Goal: Use online tool/utility: Utilize a website feature to perform a specific function

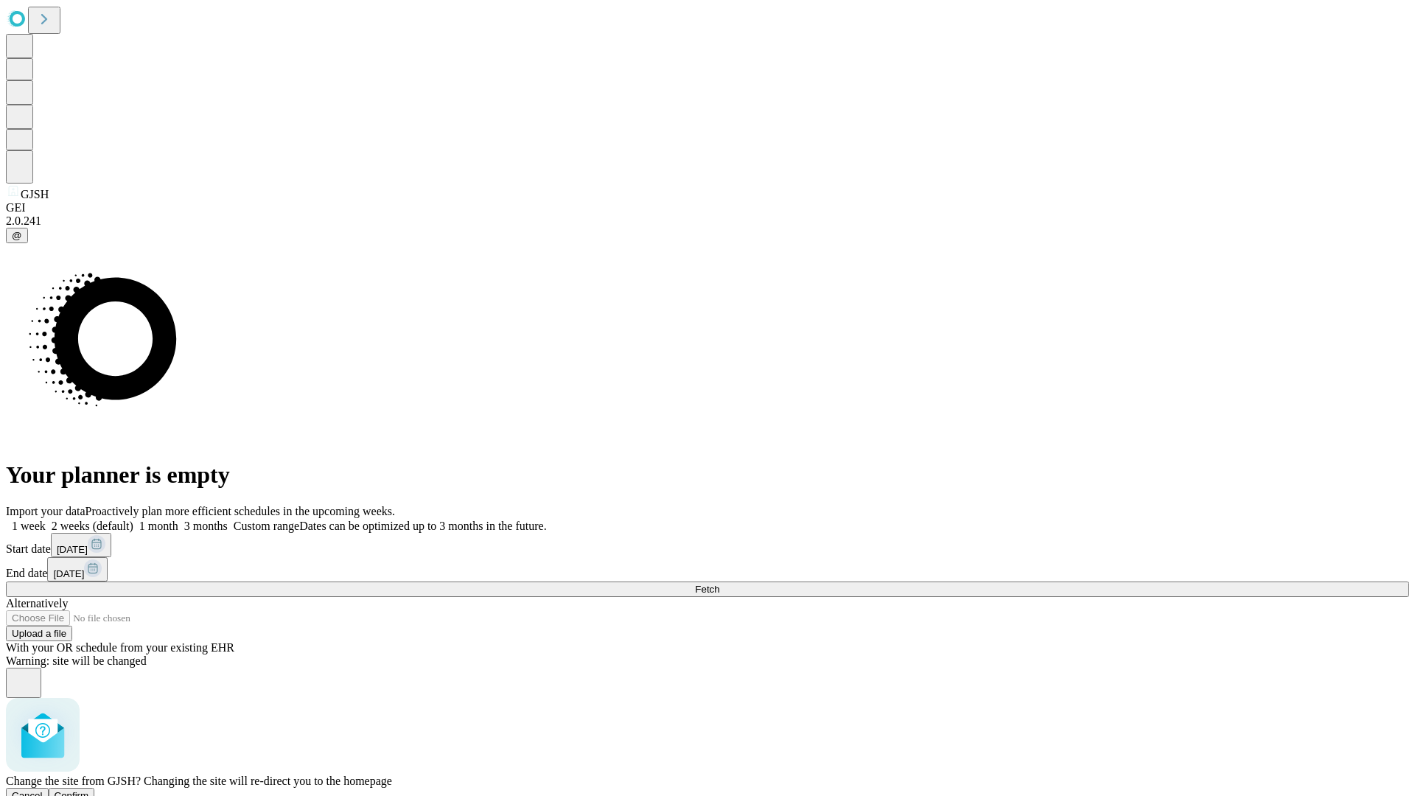
click at [89, 790] on span "Confirm" at bounding box center [72, 795] width 35 height 11
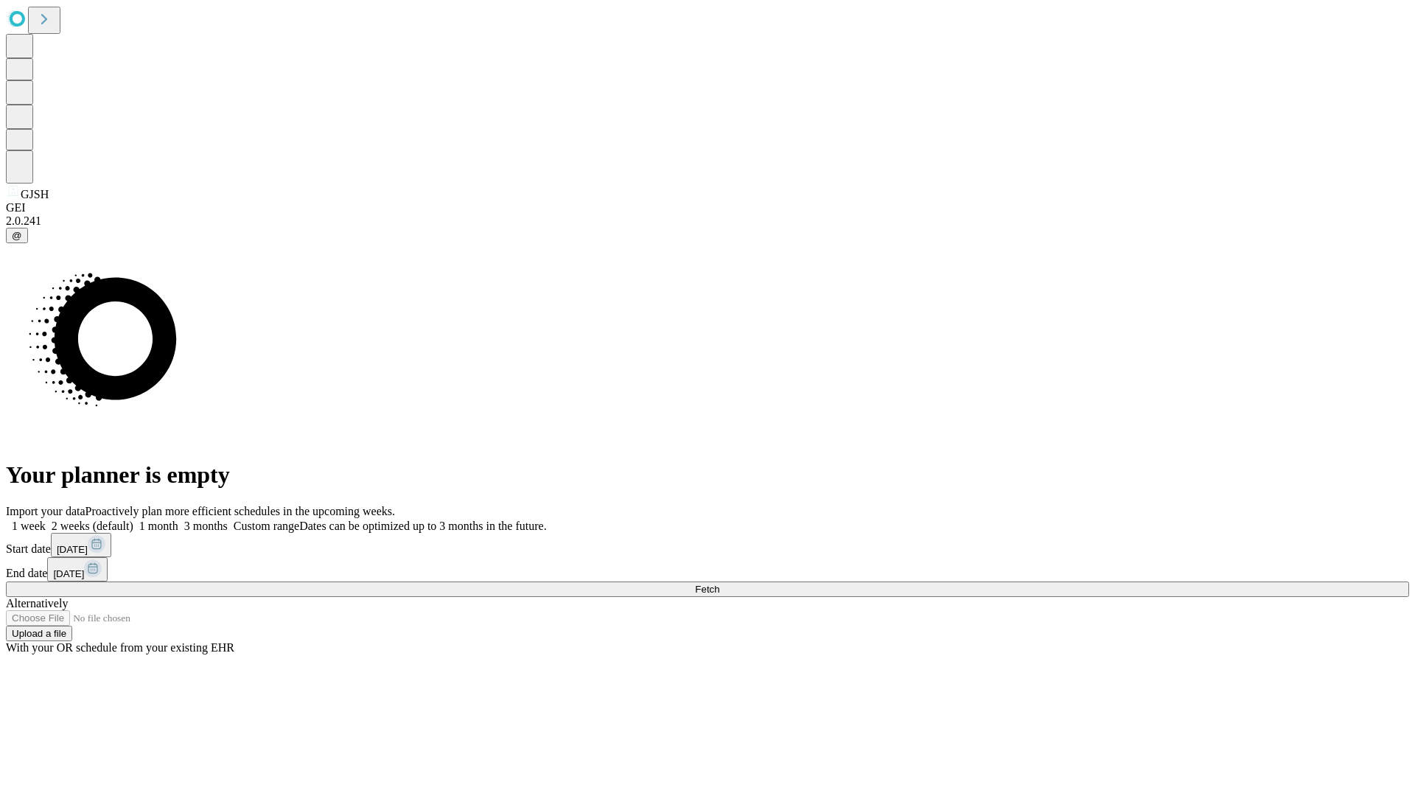
click at [46, 520] on label "1 week" at bounding box center [26, 526] width 40 height 13
click at [719, 584] on span "Fetch" at bounding box center [707, 589] width 24 height 11
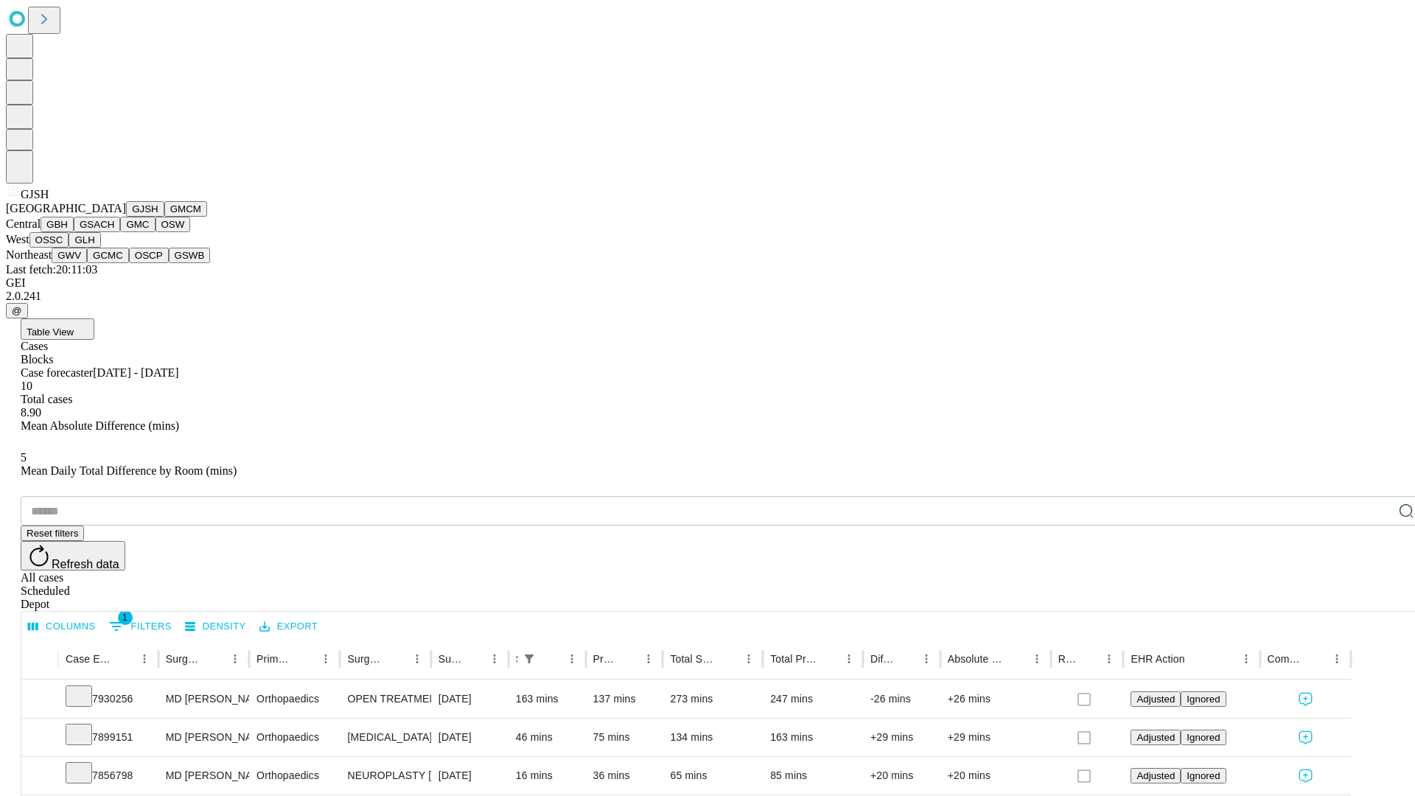
click at [164, 217] on button "GMCM" at bounding box center [185, 208] width 43 height 15
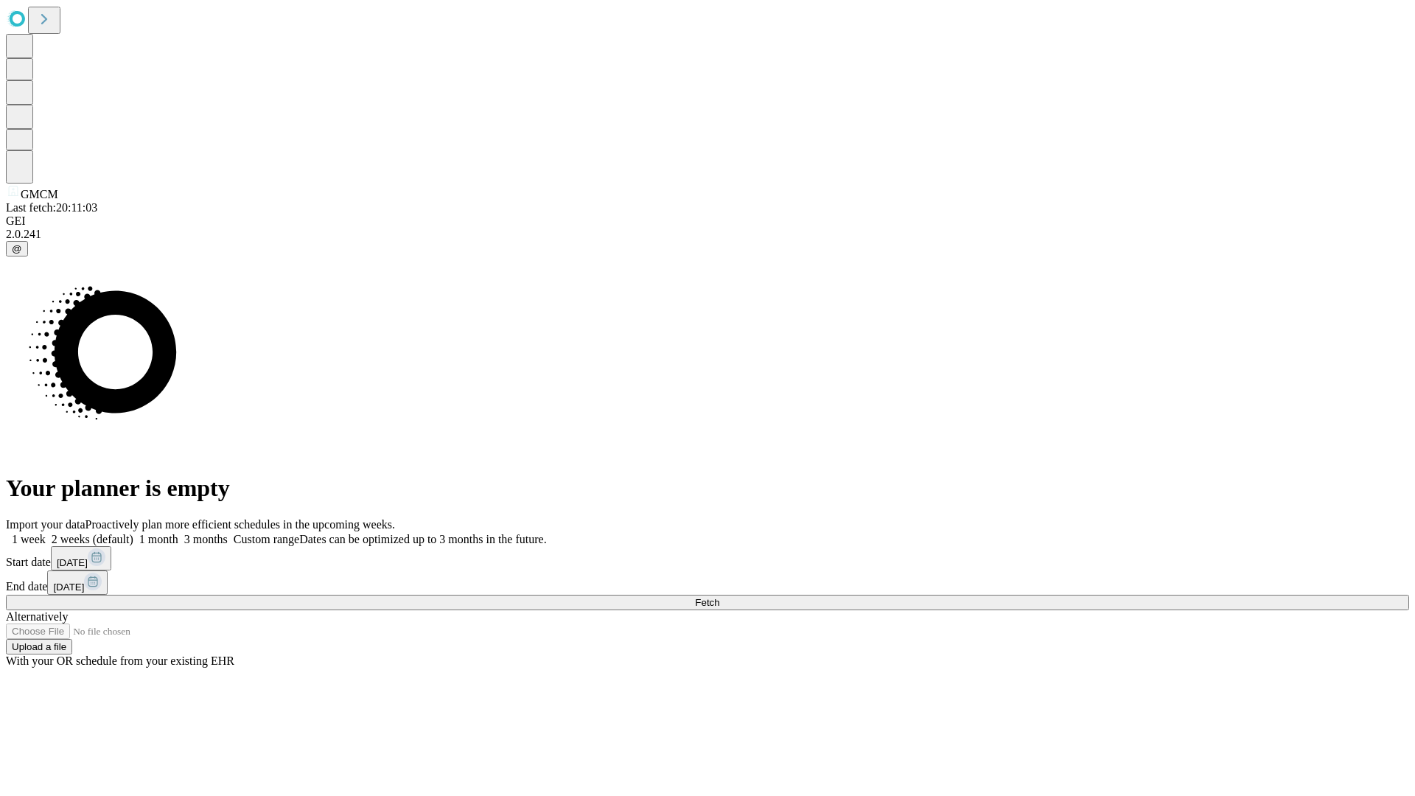
click at [46, 533] on label "1 week" at bounding box center [26, 539] width 40 height 13
click at [719, 597] on span "Fetch" at bounding box center [707, 602] width 24 height 11
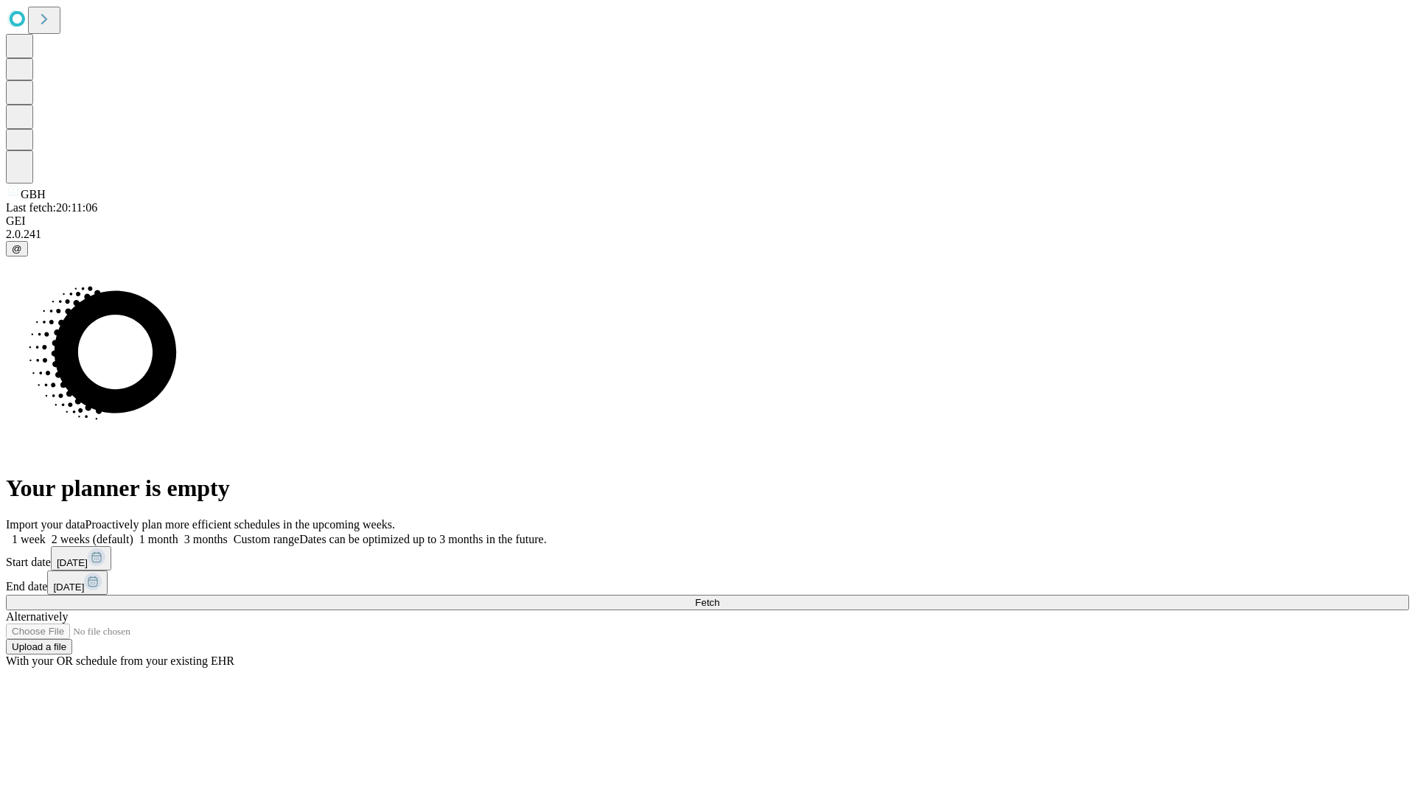
click at [46, 533] on label "1 week" at bounding box center [26, 539] width 40 height 13
click at [719, 597] on span "Fetch" at bounding box center [707, 602] width 24 height 11
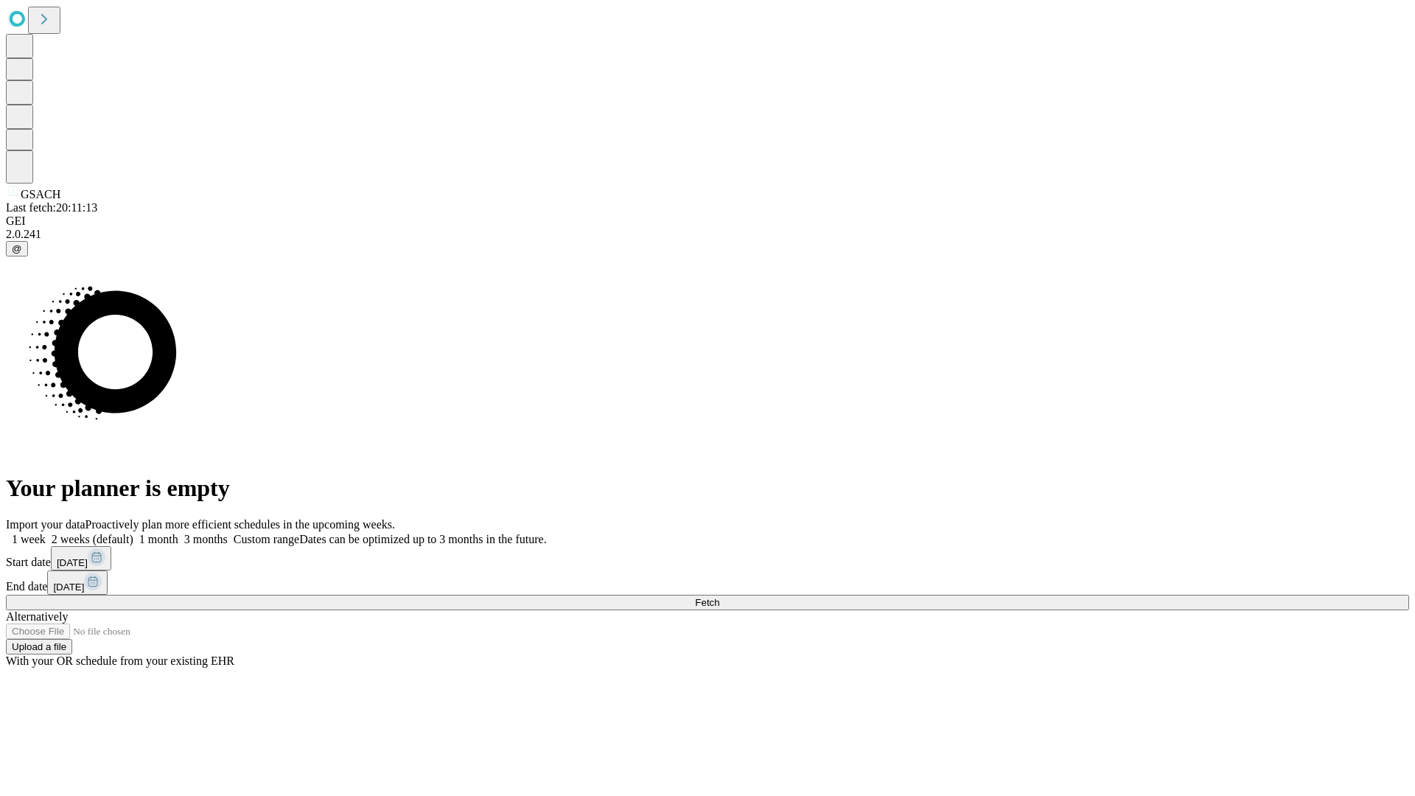
click at [719, 597] on span "Fetch" at bounding box center [707, 602] width 24 height 11
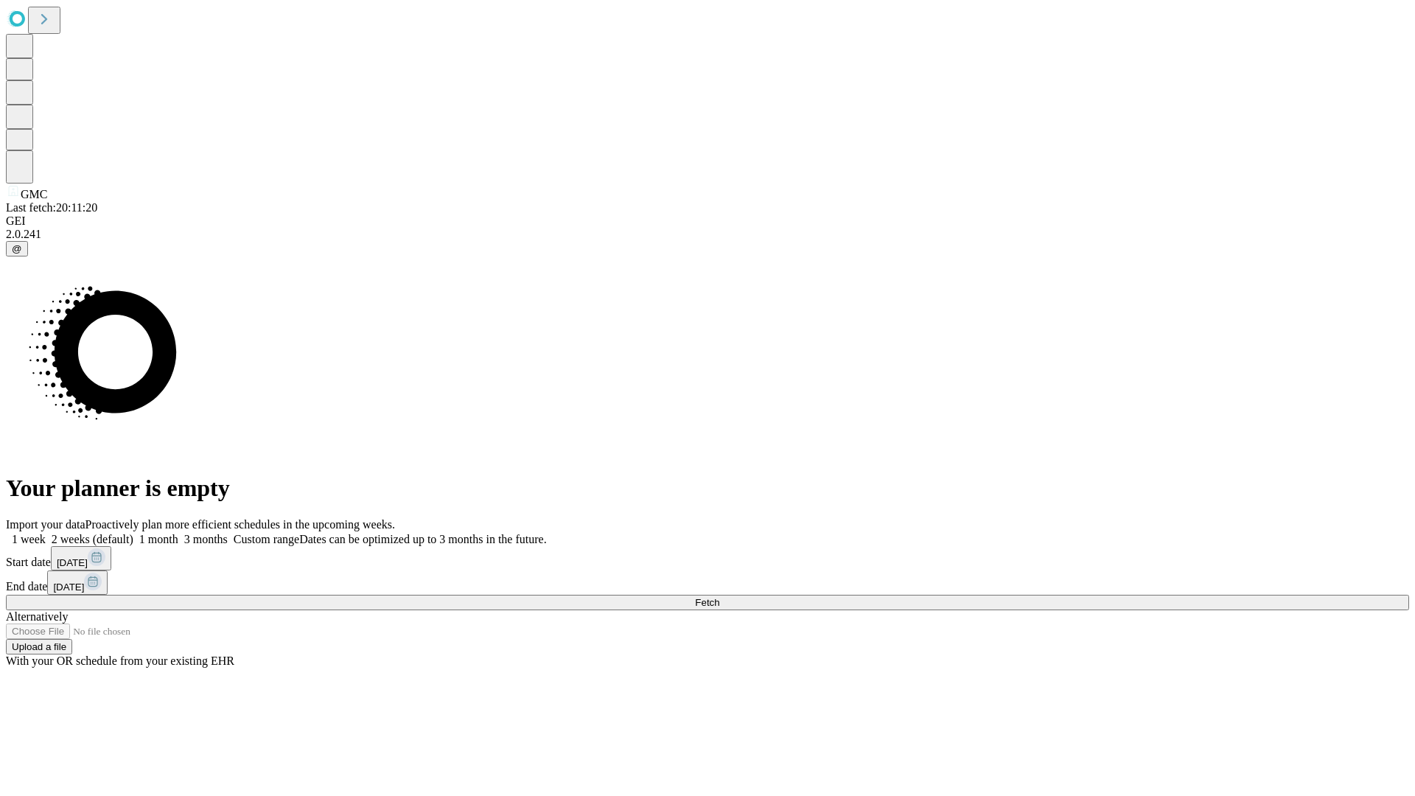
click at [46, 533] on label "1 week" at bounding box center [26, 539] width 40 height 13
click at [719, 597] on span "Fetch" at bounding box center [707, 602] width 24 height 11
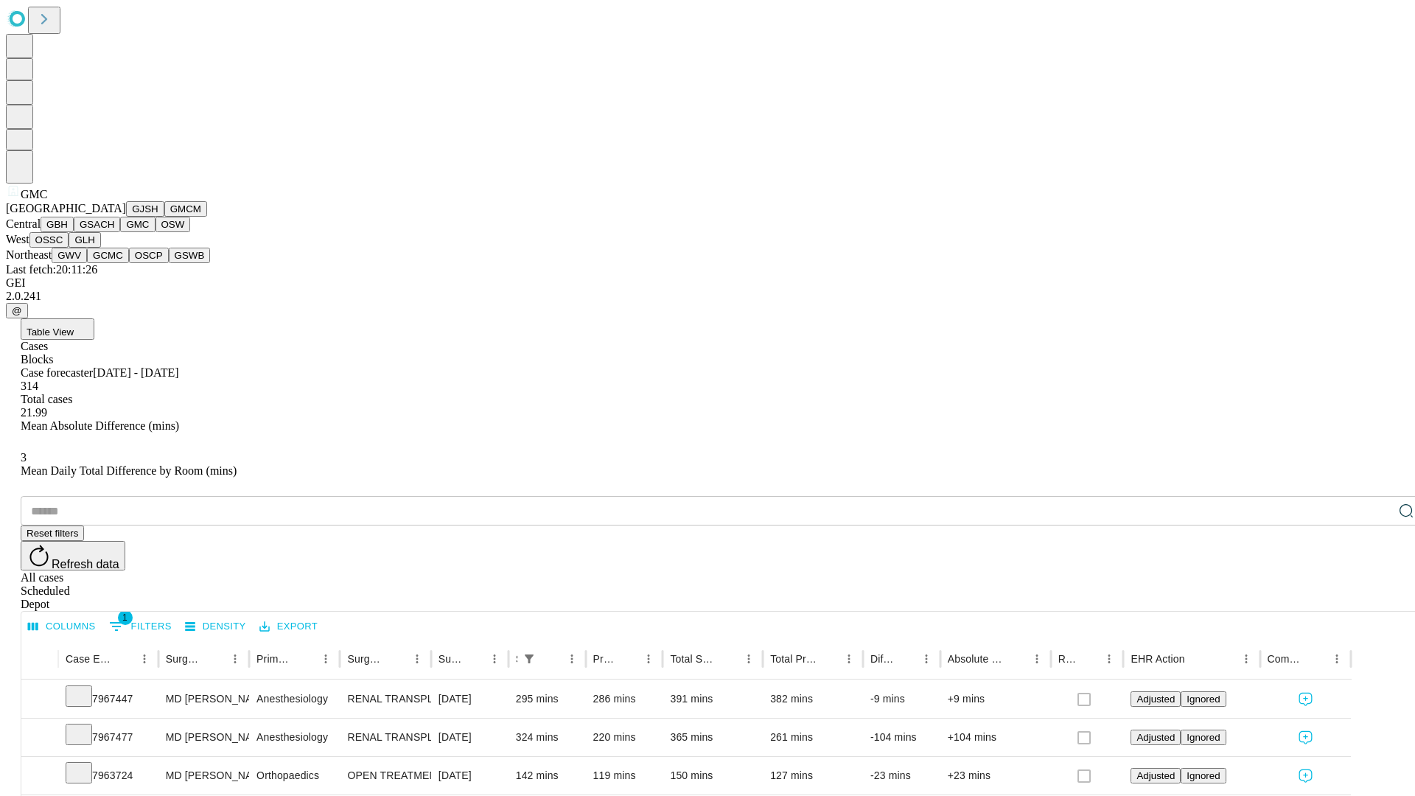
click at [155, 232] on button "OSW" at bounding box center [172, 224] width 35 height 15
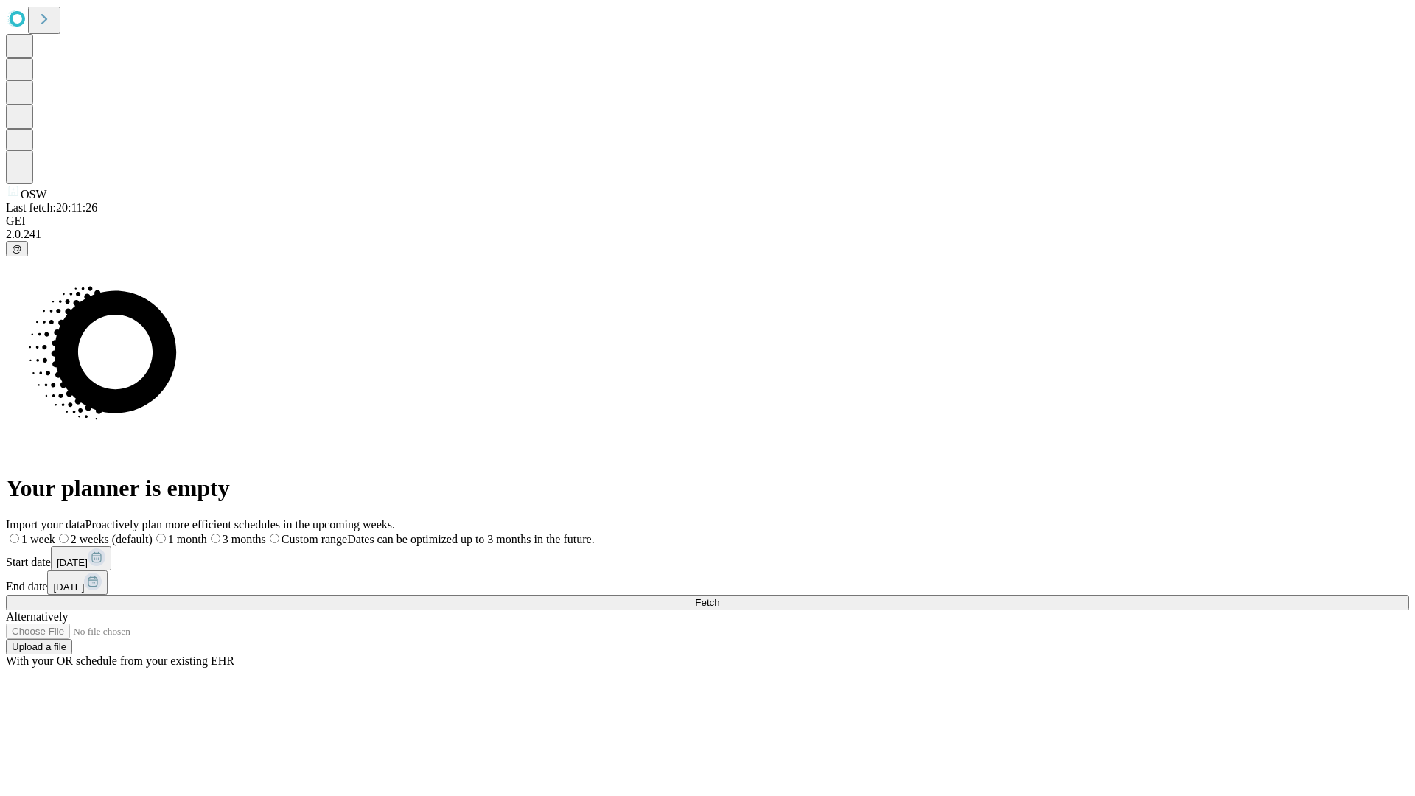
click at [55, 533] on label "1 week" at bounding box center [30, 539] width 49 height 13
click at [719, 597] on span "Fetch" at bounding box center [707, 602] width 24 height 11
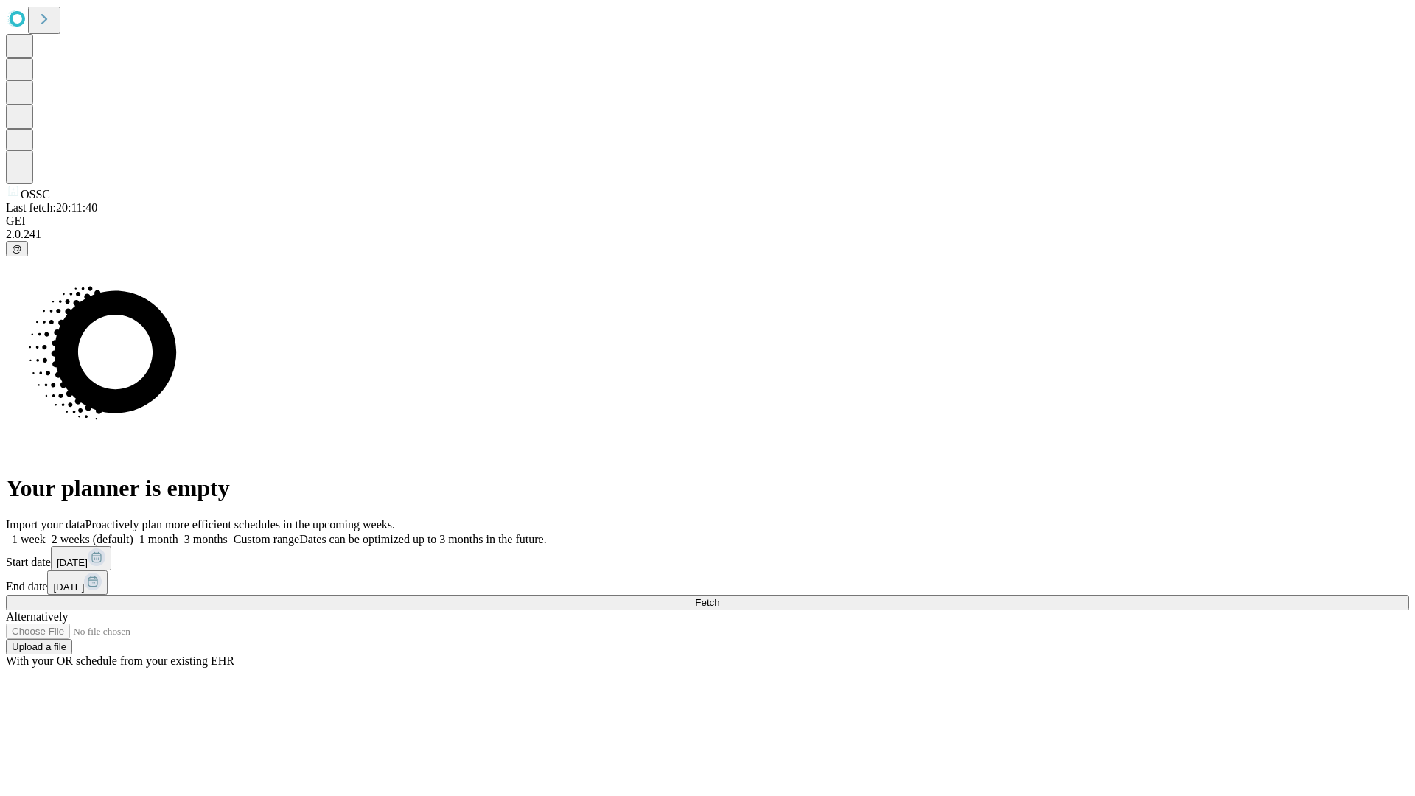
click at [46, 533] on label "1 week" at bounding box center [26, 539] width 40 height 13
click at [719, 597] on span "Fetch" at bounding box center [707, 602] width 24 height 11
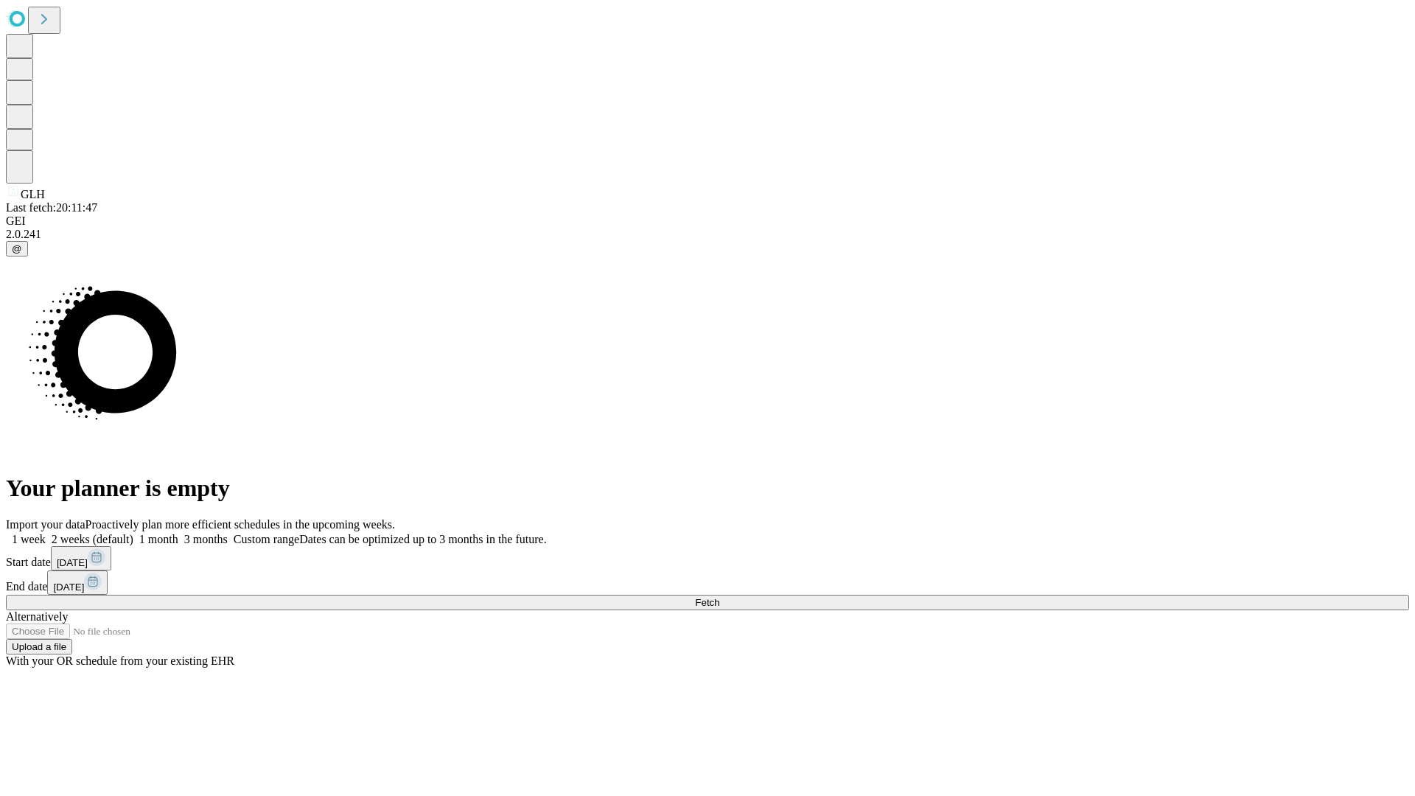
click at [719, 597] on span "Fetch" at bounding box center [707, 602] width 24 height 11
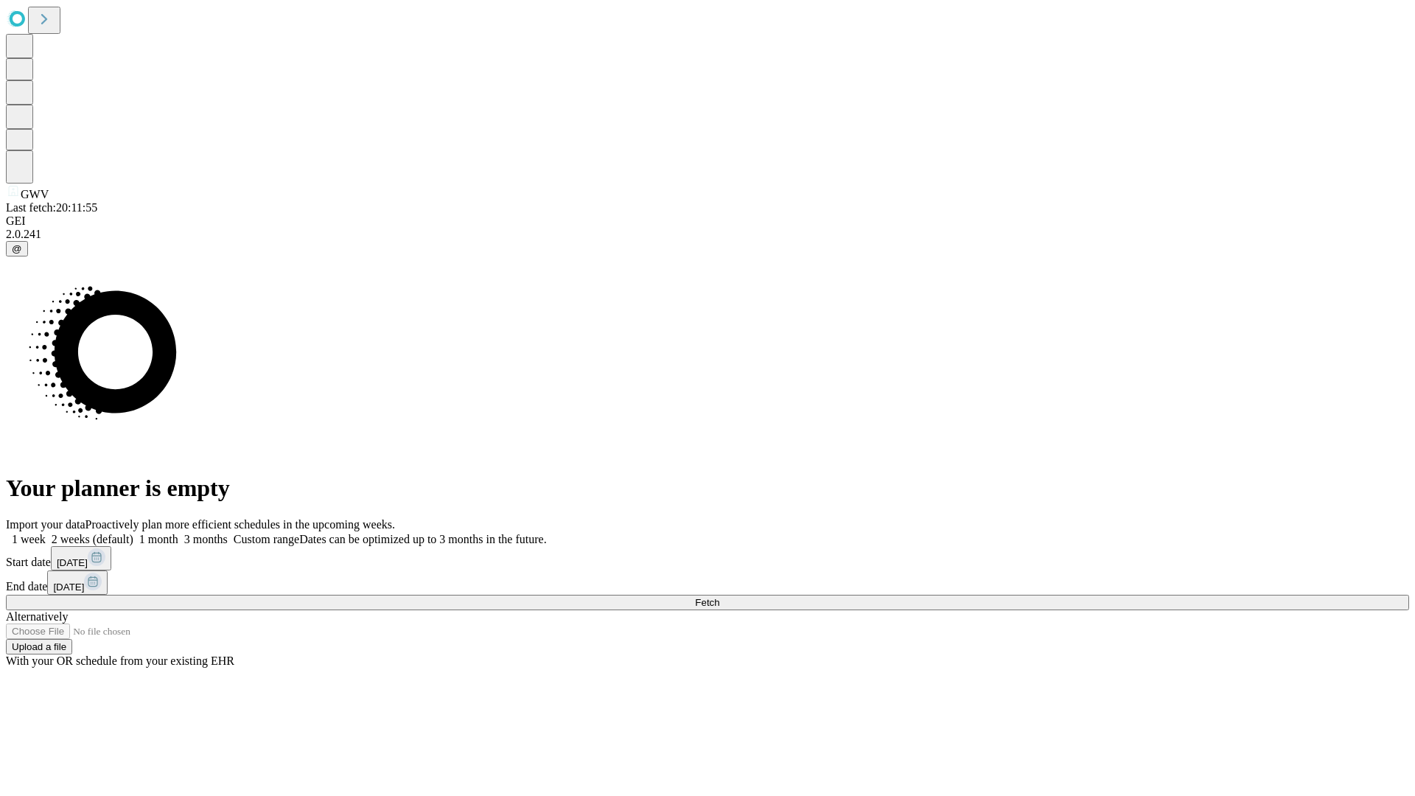
click at [46, 533] on label "1 week" at bounding box center [26, 539] width 40 height 13
click at [719, 597] on span "Fetch" at bounding box center [707, 602] width 24 height 11
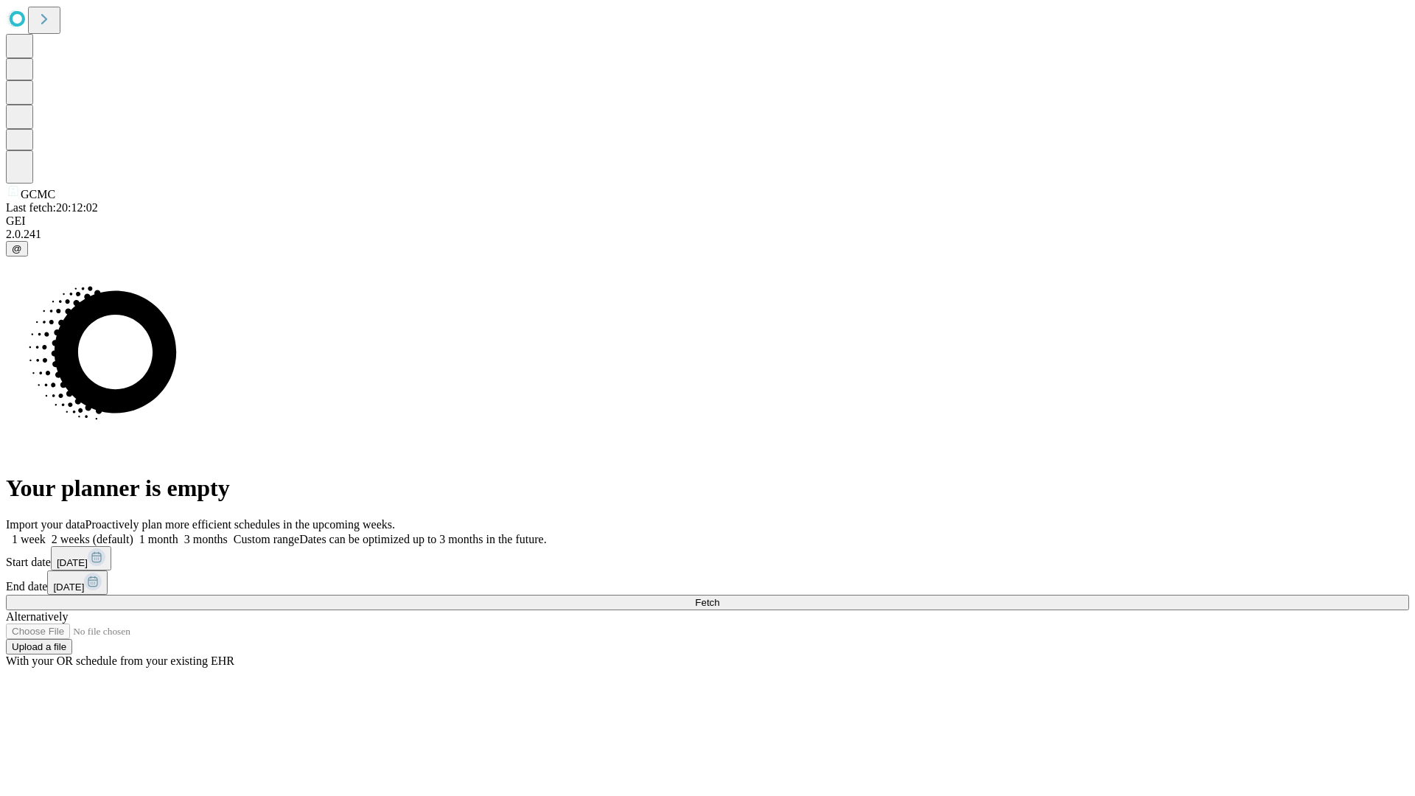
click at [46, 533] on label "1 week" at bounding box center [26, 539] width 40 height 13
click at [719, 597] on span "Fetch" at bounding box center [707, 602] width 24 height 11
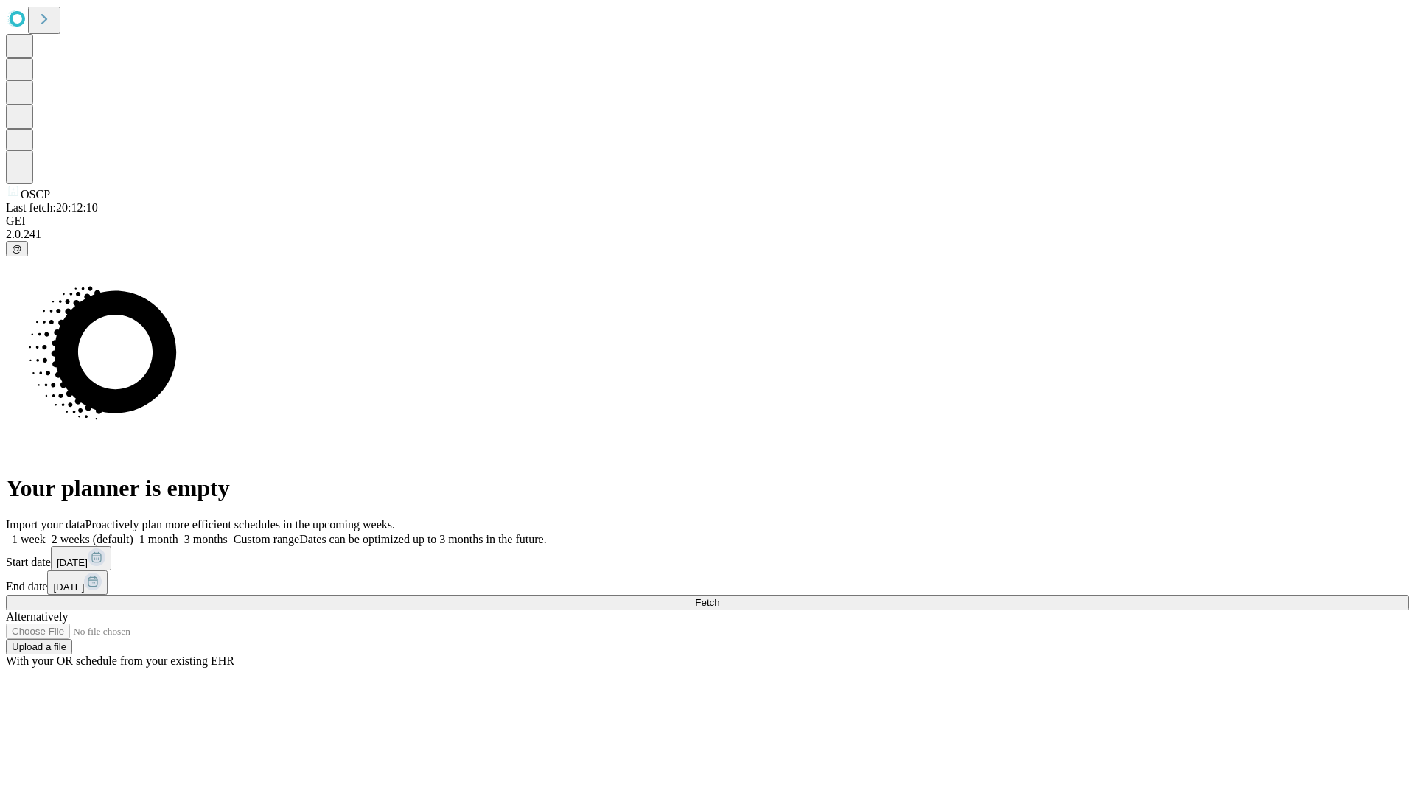
click at [46, 533] on label "1 week" at bounding box center [26, 539] width 40 height 13
click at [719, 597] on span "Fetch" at bounding box center [707, 602] width 24 height 11
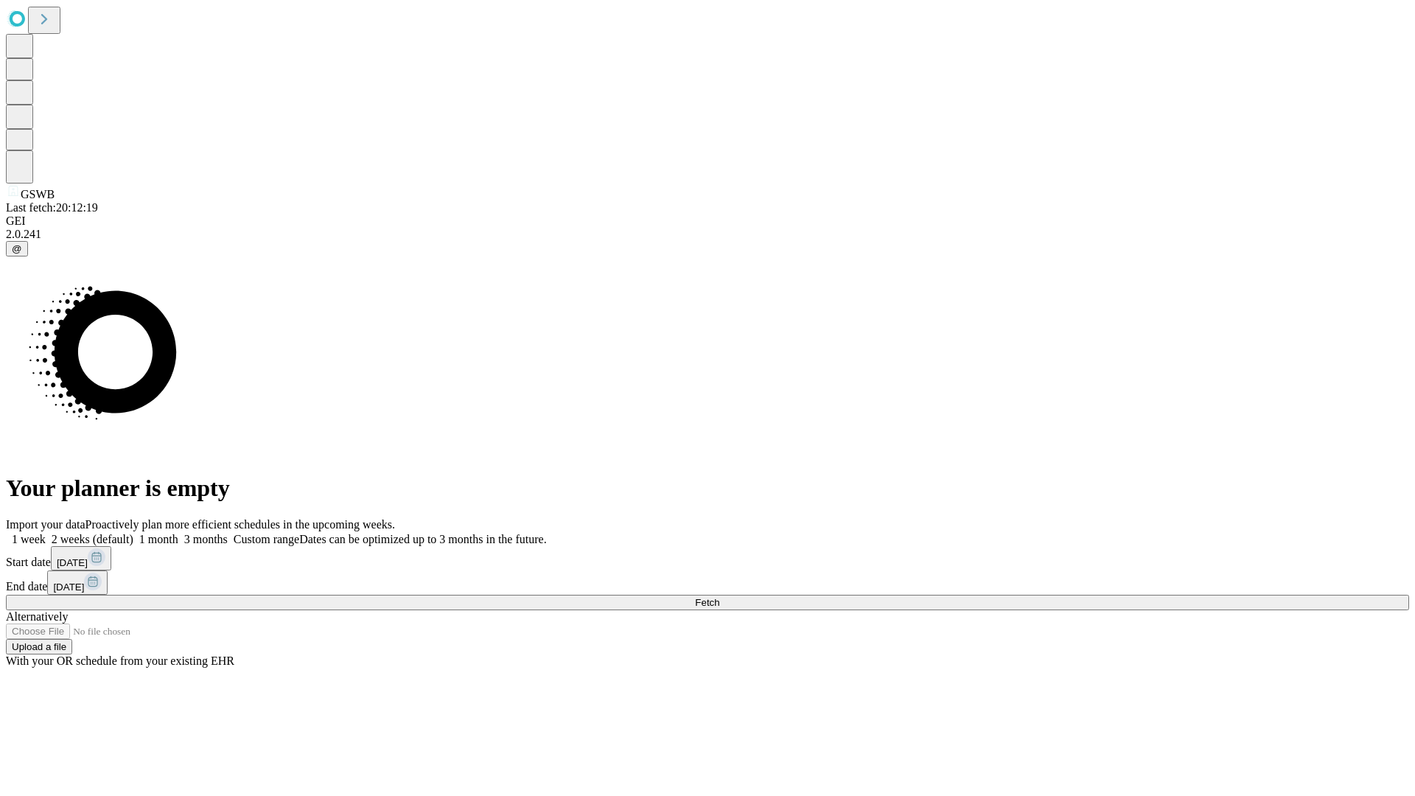
click at [46, 533] on label "1 week" at bounding box center [26, 539] width 40 height 13
click at [719, 597] on span "Fetch" at bounding box center [707, 602] width 24 height 11
